Goal: Task Accomplishment & Management: Manage account settings

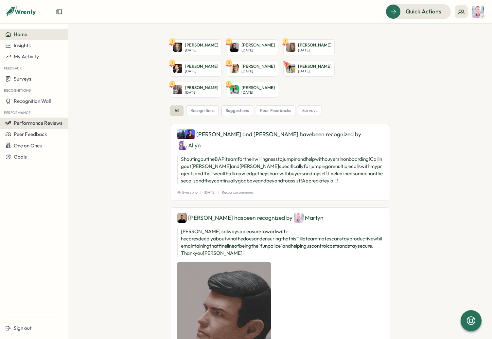
click at [39, 126] on span "Performance Reviews" at bounding box center [38, 123] width 49 height 6
click at [77, 117] on div "Reviews" at bounding box center [78, 116] width 18 height 7
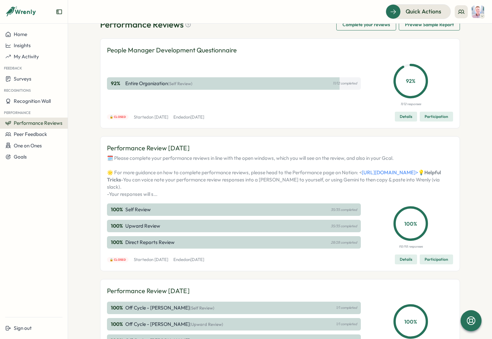
scroll to position [92, 0]
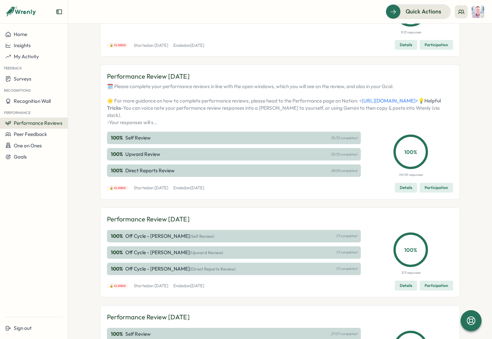
click at [161, 174] on p "Direct Reports Review" at bounding box center [149, 170] width 49 height 7
click at [396, 192] on button "Details" at bounding box center [406, 188] width 22 height 10
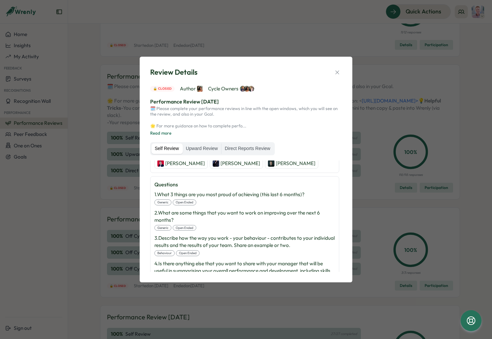
scroll to position [235, 0]
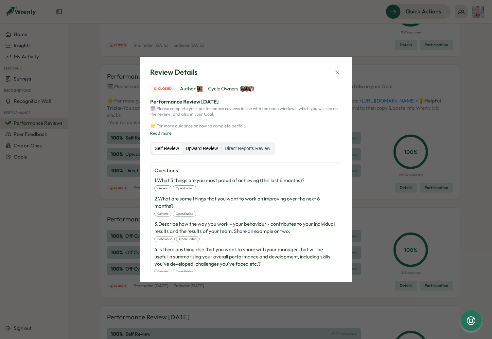
click at [201, 151] on label "Upward Review" at bounding box center [202, 148] width 39 height 10
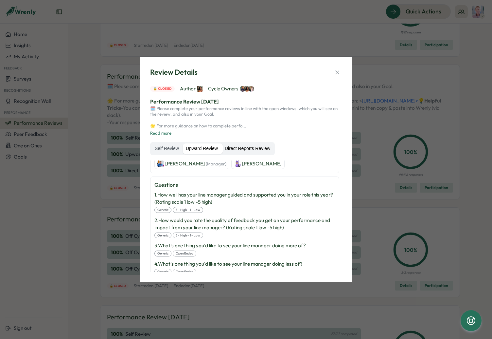
click at [237, 148] on label "Direct Reports Review" at bounding box center [248, 148] width 52 height 10
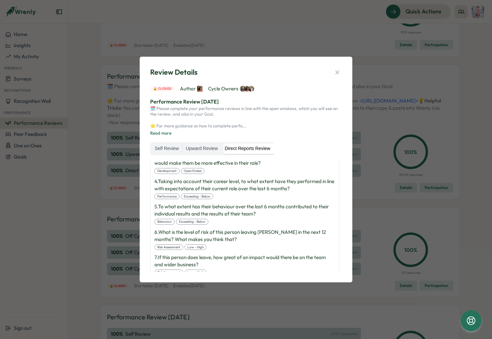
scroll to position [538, 0]
click at [336, 75] on icon "button" at bounding box center [337, 72] width 7 height 7
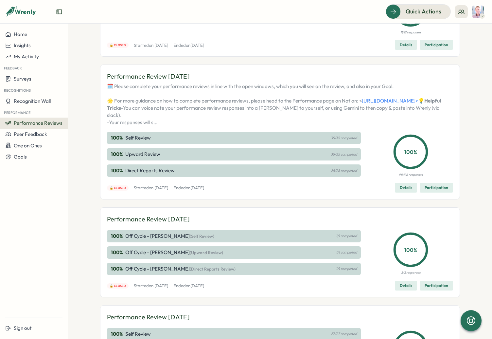
click at [432, 192] on span "Participation" at bounding box center [437, 187] width 24 height 9
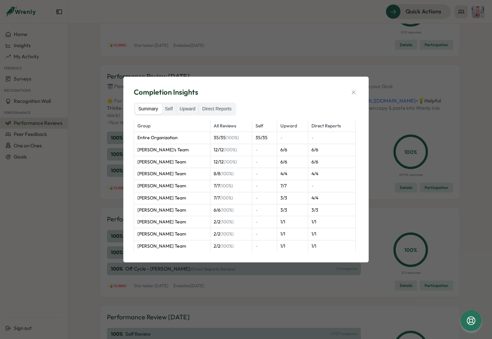
scroll to position [1, 0]
click at [223, 108] on label "Direct Reports" at bounding box center [217, 109] width 36 height 10
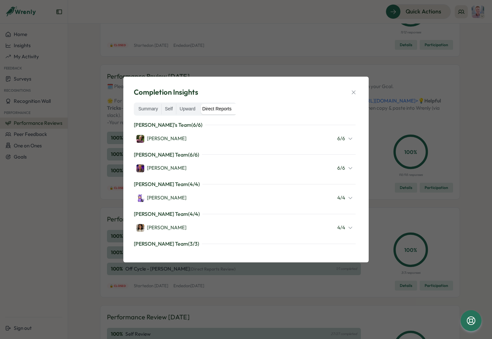
click at [219, 136] on div "[PERSON_NAME] 6 / 6" at bounding box center [244, 138] width 217 height 9
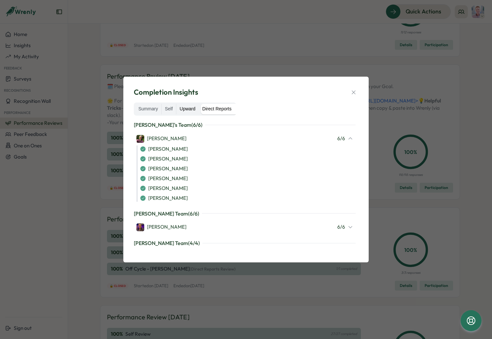
click at [189, 111] on label "Upward" at bounding box center [187, 109] width 22 height 10
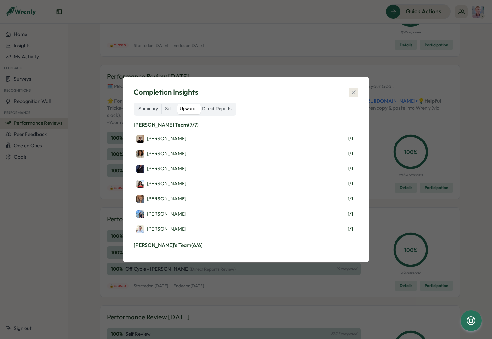
click at [354, 90] on icon "button" at bounding box center [353, 92] width 7 height 7
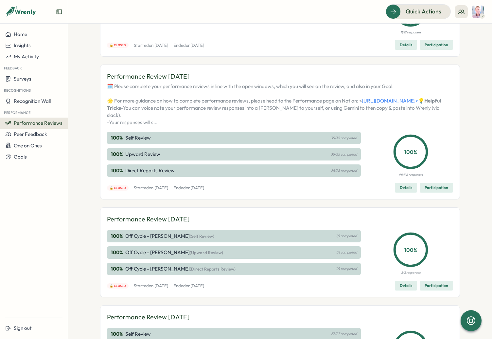
click at [426, 192] on span "Participation" at bounding box center [437, 187] width 24 height 9
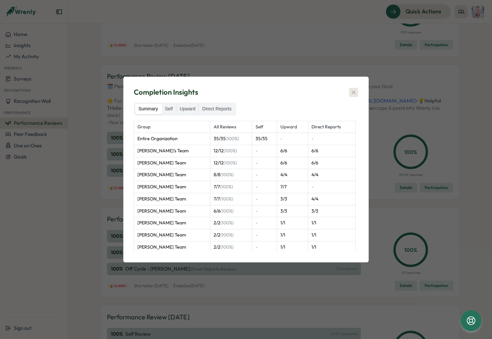
click at [353, 93] on icon "button" at bounding box center [353, 92] width 7 height 7
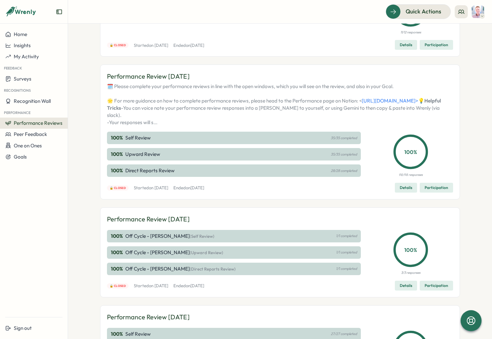
click at [407, 192] on span "Details" at bounding box center [406, 187] width 12 height 9
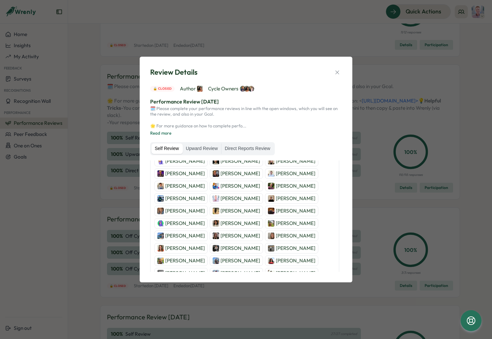
scroll to position [98, 0]
click at [276, 187] on p "[PERSON_NAME]" at bounding box center [296, 185] width 40 height 7
click at [334, 74] on icon "button" at bounding box center [337, 72] width 7 height 7
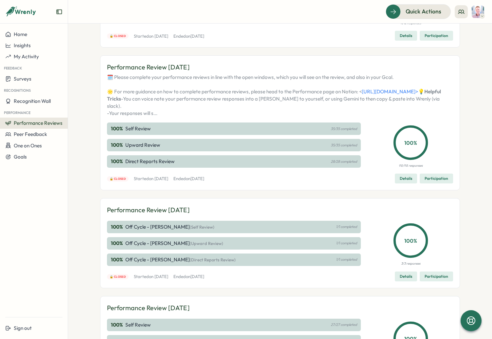
scroll to position [102, 0]
click at [396, 183] on button "Details" at bounding box center [406, 178] width 22 height 10
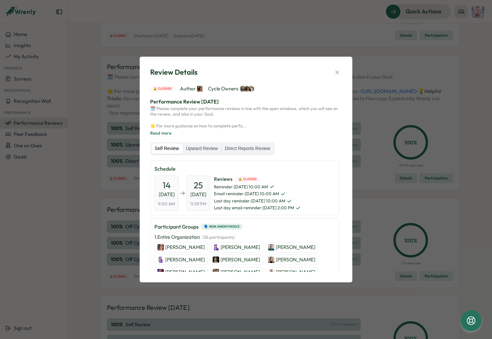
scroll to position [235, 0]
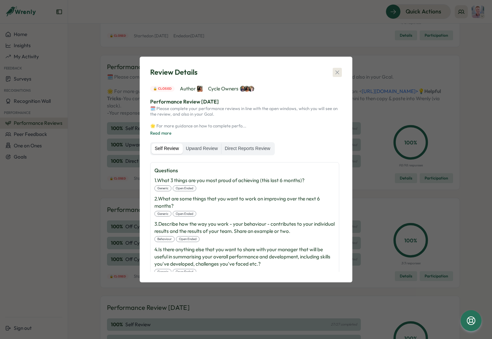
click at [339, 71] on icon "button" at bounding box center [337, 72] width 7 height 7
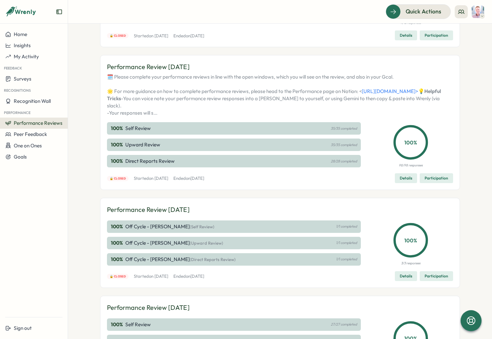
click at [431, 183] on span "Participation" at bounding box center [437, 177] width 24 height 9
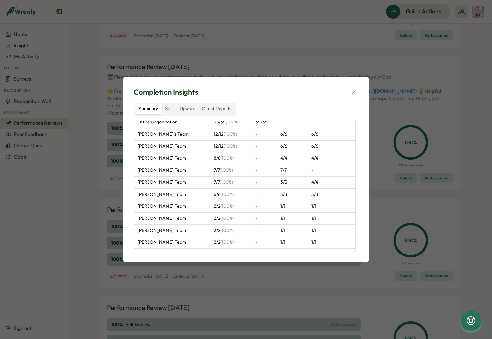
scroll to position [37, 0]
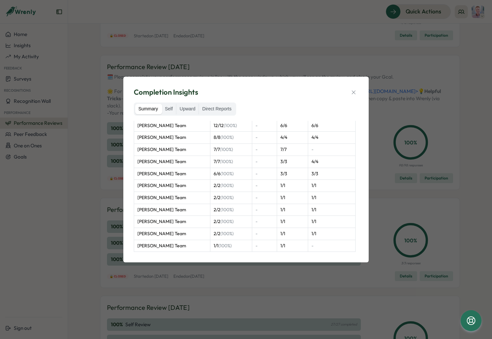
click at [348, 91] on div "Completion Insights" at bounding box center [246, 92] width 224 height 10
click at [351, 92] on icon "button" at bounding box center [353, 92] width 7 height 7
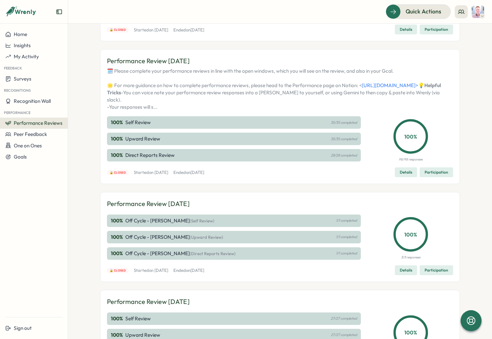
scroll to position [105, 0]
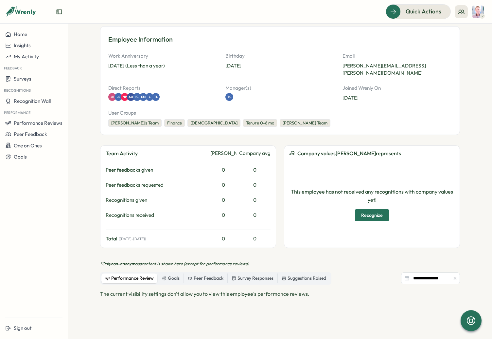
scroll to position [100, 0]
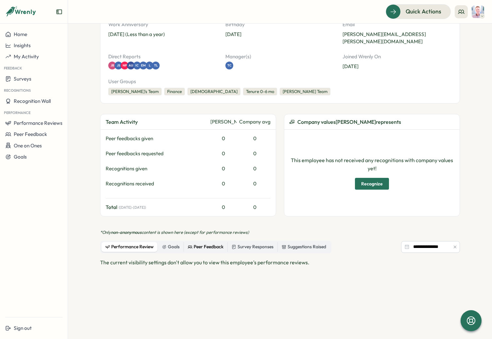
click at [194, 243] on div "Peer Feedback" at bounding box center [206, 246] width 36 height 7
click at [222, 243] on div "Peer Feedback" at bounding box center [206, 246] width 36 height 7
click at [238, 243] on div "Survey Responses" at bounding box center [253, 246] width 42 height 7
click at [290, 243] on div "Suggestions Raised" at bounding box center [304, 246] width 44 height 7
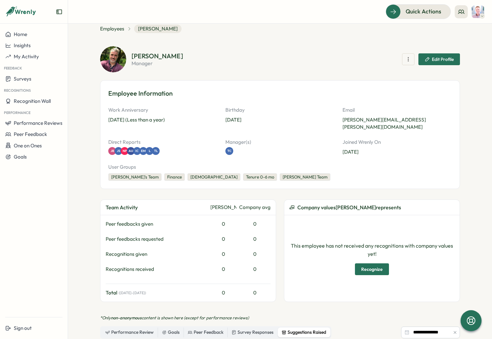
scroll to position [14, 0]
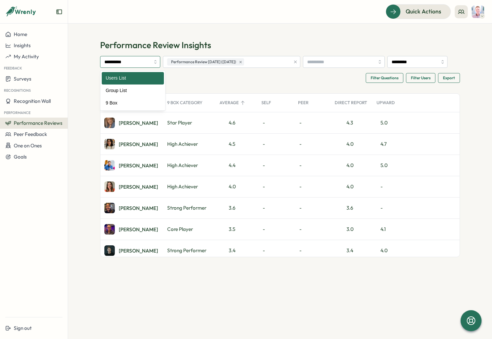
click at [155, 64] on input "**********" at bounding box center [130, 62] width 60 height 12
click at [314, 61] on input "search" at bounding box center [340, 61] width 67 height 11
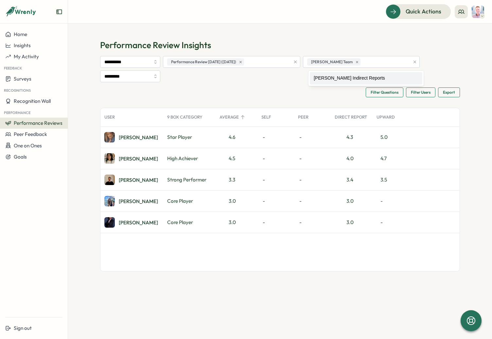
click at [143, 138] on div "Harriet S. Star Player 4.6 - - 4.3 5.0 Maria K. High Achiever 4.5 - - 4.0 4.7 L…" at bounding box center [279, 180] width 359 height 106
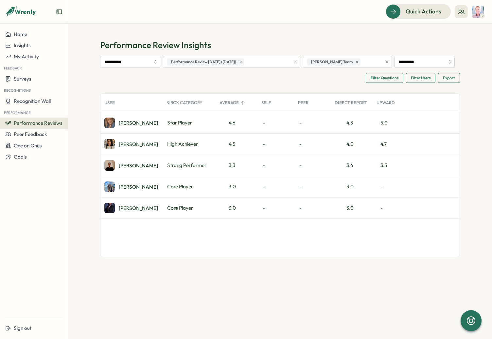
click at [159, 206] on div "Peter N." at bounding box center [131, 207] width 63 height 21
click at [131, 207] on div "Peter N." at bounding box center [138, 207] width 39 height 5
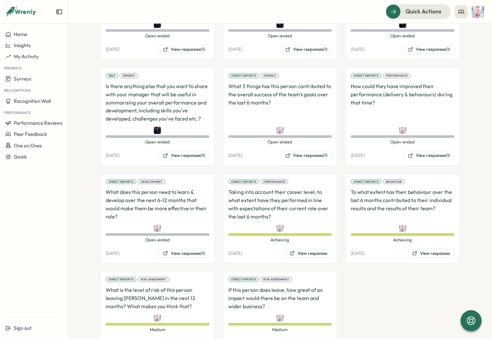
scroll to position [465, 0]
